Goal: Find contact information: Find contact information

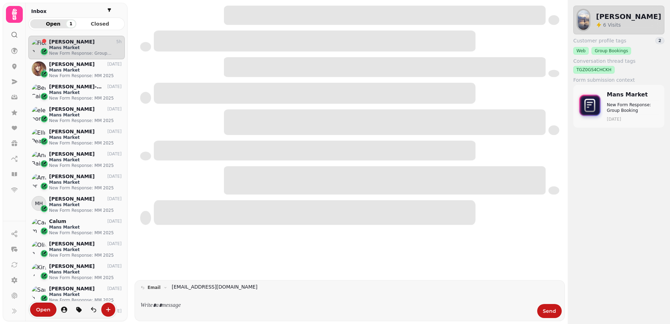
scroll to position [6, 6]
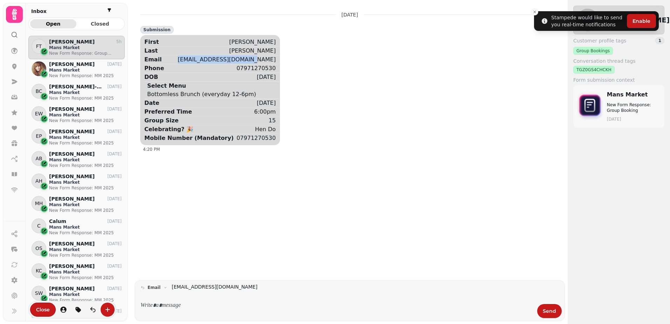
drag, startPoint x: 257, startPoint y: 59, endPoint x: 192, endPoint y: 55, distance: 64.9
click at [192, 55] on div "Email fuzzfo_93@hotmail.co.uk" at bounding box center [212, 59] width 136 height 9
copy div "[EMAIL_ADDRESS][DOMAIN_NAME]"
drag, startPoint x: 257, startPoint y: 139, endPoint x: 224, endPoint y: 141, distance: 32.7
click at [237, 141] on div "07971270530" at bounding box center [256, 138] width 39 height 8
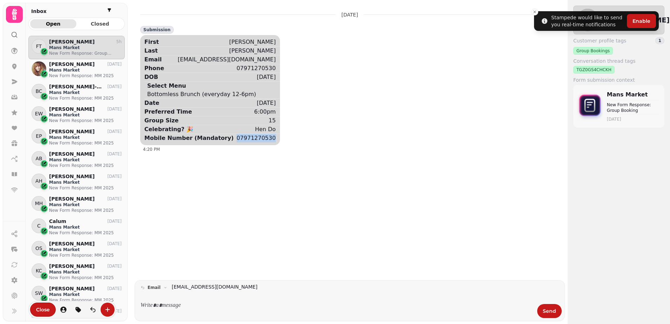
copy div "07971270530"
click at [46, 307] on span "Close" at bounding box center [43, 309] width 14 height 5
